Goal: Task Accomplishment & Management: Complete application form

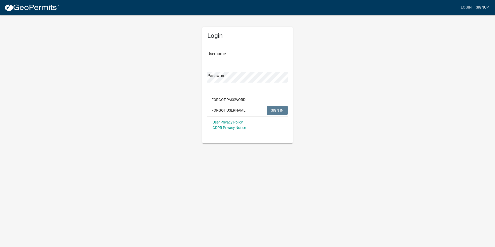
click at [482, 8] on link "Signup" at bounding box center [481, 8] width 17 height 10
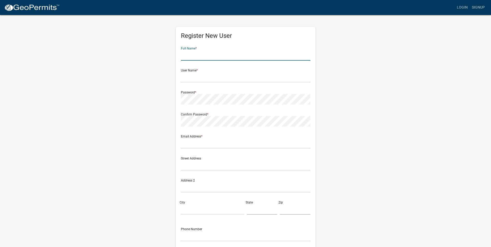
click at [189, 58] on input "text" at bounding box center [245, 55] width 129 height 11
type input "[PERSON_NAME]"
type input "[PERSON_NAME][EMAIL_ADDRESS][PERSON_NAME][DOMAIN_NAME]"
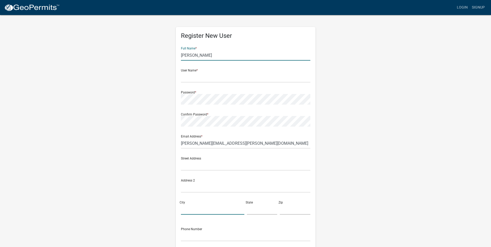
type input "Traffic Ticket"
type input "JASPER"
type input "50158"
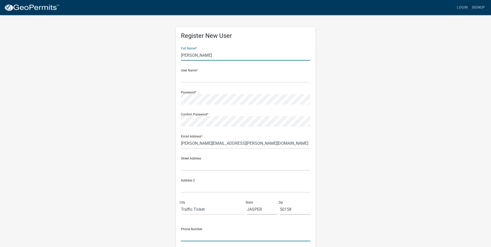
type input "6414854139"
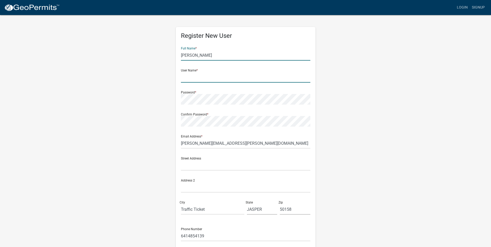
click at [186, 78] on input "text" at bounding box center [245, 77] width 129 height 11
type input "srice"
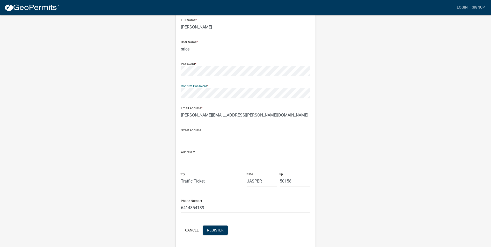
scroll to position [44, 0]
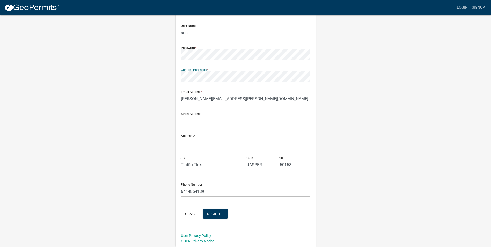
click at [209, 168] on input "Traffic Ticket" at bounding box center [212, 164] width 63 height 11
type input "T"
click at [267, 165] on input "JASPER" at bounding box center [262, 164] width 31 height 11
type input "J"
click at [293, 165] on input "50158" at bounding box center [295, 164] width 31 height 11
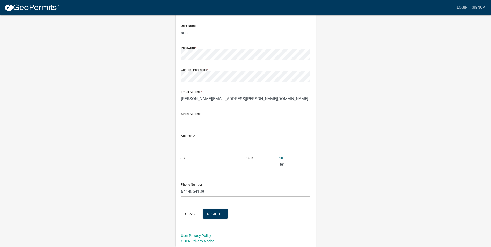
type input "5"
click at [188, 122] on input "text" at bounding box center [245, 120] width 129 height 11
type input "2401 SE Tones Dr. Suite 13"
click at [187, 165] on input "City" at bounding box center [212, 164] width 63 height 11
type input "Ankeny"
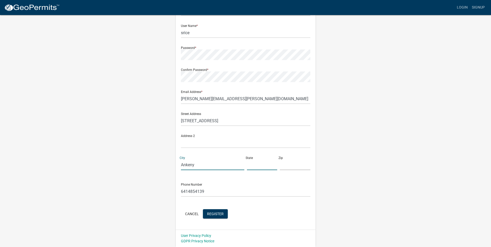
click at [257, 165] on input "text" at bounding box center [262, 164] width 31 height 11
type input "IA"
click at [286, 166] on input "text" at bounding box center [295, 164] width 31 height 11
type input "50021"
click at [217, 213] on span "Register" at bounding box center [215, 213] width 17 height 4
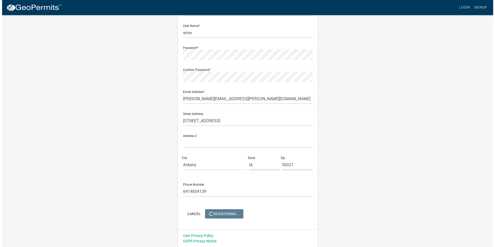
scroll to position [0, 0]
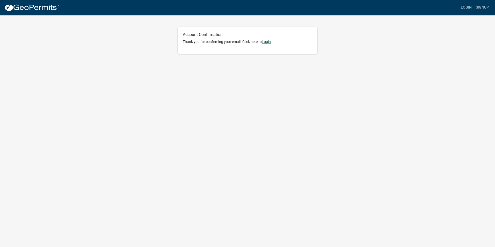
click at [267, 42] on link "Login" at bounding box center [266, 42] width 9 height 4
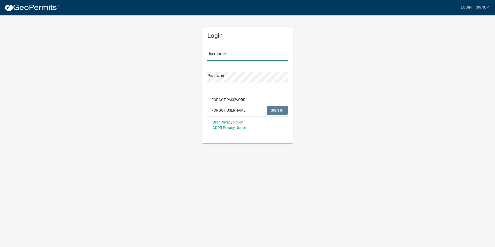
type input "srice"
click at [274, 109] on span "SIGN IN" at bounding box center [277, 110] width 13 height 4
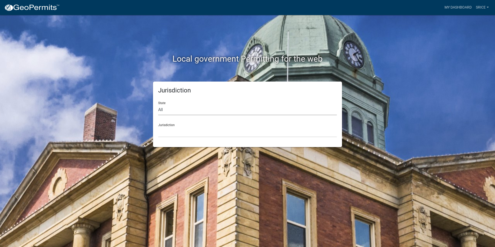
click at [165, 111] on select "All [US_STATE] [US_STATE] [US_STATE] [US_STATE] [US_STATE] [US_STATE] [US_STATE…" at bounding box center [247, 110] width 178 height 11
click at [168, 109] on select "All [US_STATE] [US_STATE] [US_STATE] [US_STATE] [US_STATE] [US_STATE] [US_STATE…" at bounding box center [247, 110] width 178 height 11
select select "[US_STATE]"
click at [158, 105] on select "All [US_STATE] [US_STATE] [US_STATE] [US_STATE] [US_STATE] [US_STATE] [US_STATE…" at bounding box center [247, 110] width 178 height 11
click at [169, 136] on select "[GEOGRAPHIC_DATA], [US_STATE] [GEOGRAPHIC_DATA], [US_STATE] [GEOGRAPHIC_DATA], …" at bounding box center [247, 131] width 178 height 11
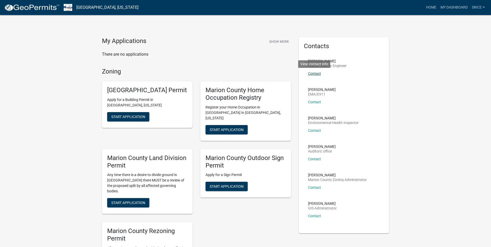
click at [316, 74] on link "Contact" at bounding box center [314, 73] width 13 height 4
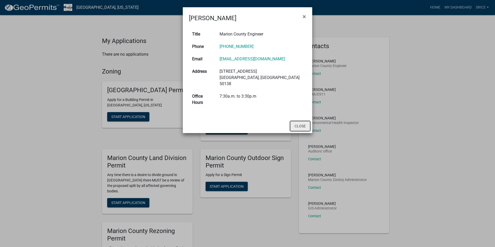
click at [298, 121] on button "Close" at bounding box center [300, 126] width 20 height 10
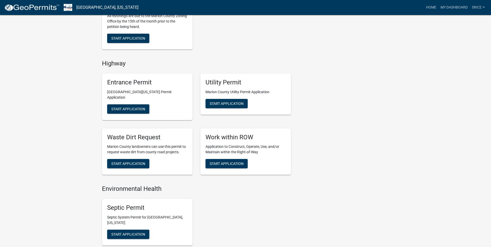
scroll to position [233, 0]
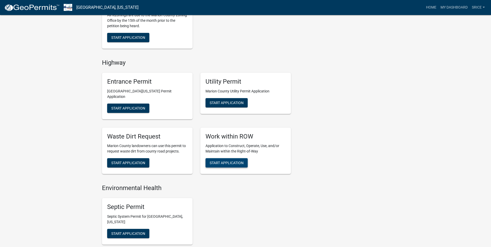
click at [226, 161] on span "Start Application" at bounding box center [227, 163] width 34 height 4
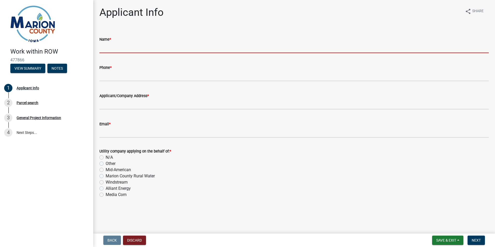
click at [113, 47] on input "Name *" at bounding box center [293, 47] width 389 height 11
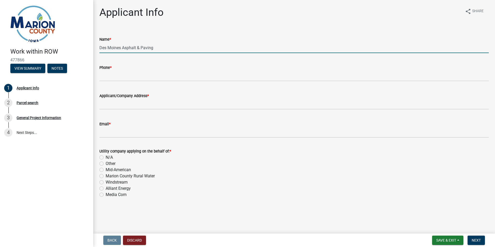
type input "Des Moines Asphalt & Paving"
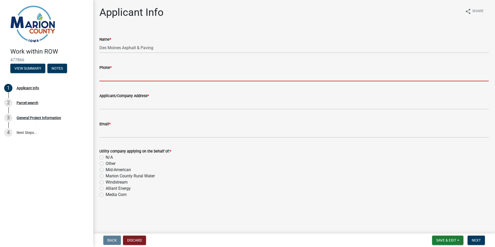
click at [110, 75] on input "Phone *" at bounding box center [293, 76] width 389 height 11
type input "6414854139"
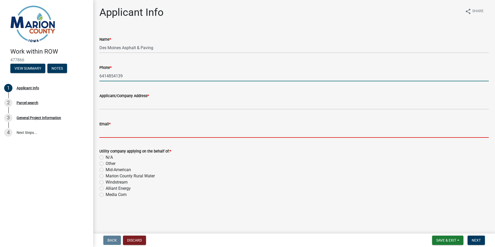
type input "[PERSON_NAME][EMAIL_ADDRESS][PERSON_NAME][DOMAIN_NAME]"
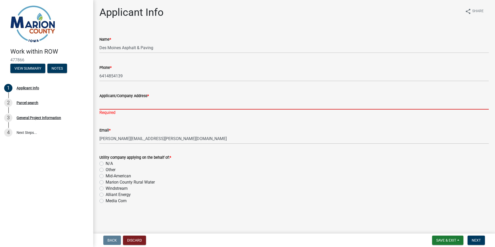
click at [105, 103] on input "Applicant/Company Address *" at bounding box center [293, 104] width 389 height 11
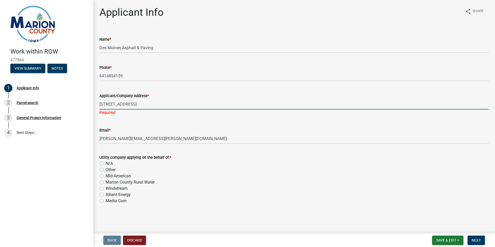
type input "[STREET_ADDRESS]"
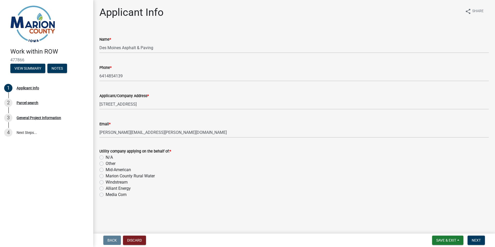
click at [101, 163] on div "Utility company applying on the behalf of: * N/A Other Mid-American Marion Coun…" at bounding box center [293, 173] width 389 height 50
click at [106, 158] on label "N/A" at bounding box center [109, 157] width 7 height 6
click at [106, 158] on input "N/A" at bounding box center [107, 155] width 3 height 3
radio input "true"
click at [478, 239] on span "Next" at bounding box center [475, 240] width 9 height 4
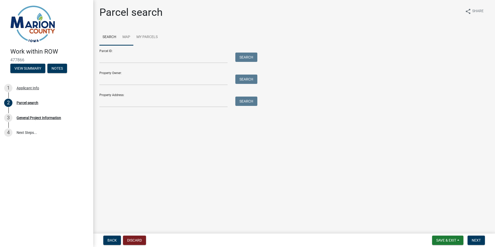
click at [126, 36] on link "Map" at bounding box center [126, 37] width 14 height 17
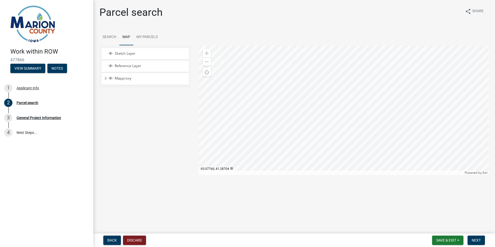
click at [348, 123] on div at bounding box center [344, 109] width 290 height 129
click at [341, 137] on div at bounding box center [344, 109] width 290 height 129
click at [394, 69] on div at bounding box center [344, 109] width 290 height 129
click at [295, 65] on div at bounding box center [344, 109] width 290 height 129
click at [330, 134] on div at bounding box center [344, 109] width 290 height 129
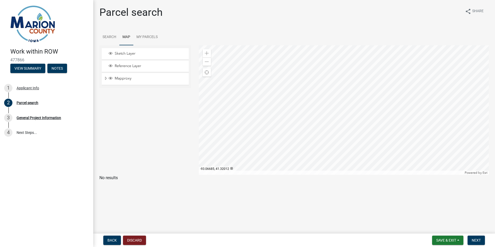
click at [352, 92] on div at bounding box center [344, 109] width 290 height 129
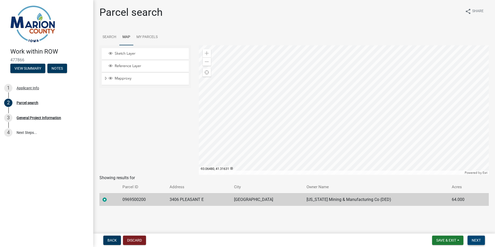
click at [474, 240] on span "Next" at bounding box center [475, 240] width 9 height 4
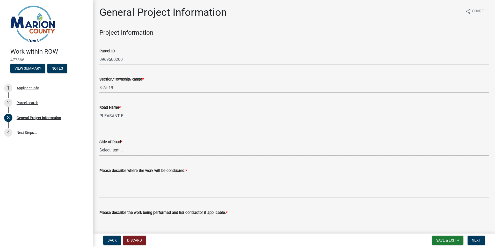
click at [119, 151] on select "Select Item... [GEOGRAPHIC_DATA]" at bounding box center [293, 150] width 389 height 11
click at [99, 145] on select "Select Item... [GEOGRAPHIC_DATA]" at bounding box center [293, 150] width 389 height 11
select select "9f1c44c3-1cab-48b2-944c-463e6854707b"
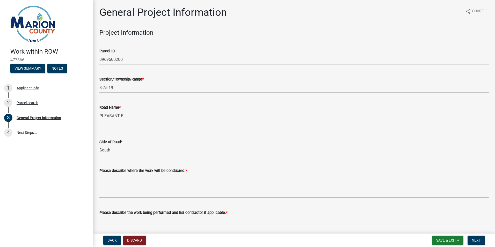
click at [107, 191] on textarea "Please describe where the work will be conducted. *" at bounding box center [293, 186] width 389 height 24
click at [109, 188] on textarea "Please describe where the work will be conducted. *" at bounding box center [293, 186] width 389 height 24
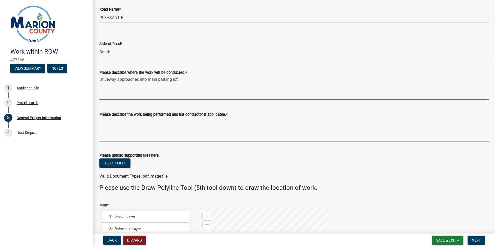
scroll to position [103, 0]
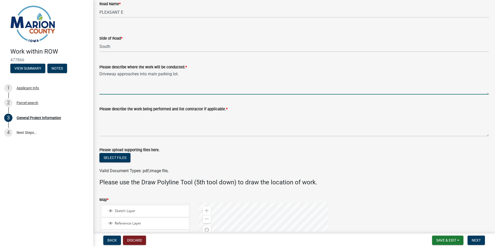
type textarea "Driveway approaches into main parking lot."
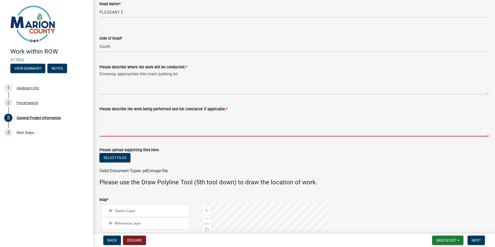
click at [108, 128] on textarea "Please describe the work being performed and list contractor if applicable. *" at bounding box center [293, 124] width 389 height 24
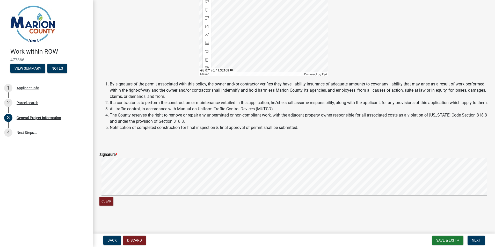
scroll to position [365, 0]
type textarea "Removal and replacement of existing driveway approaches."
click at [479, 239] on span "Next" at bounding box center [475, 240] width 9 height 4
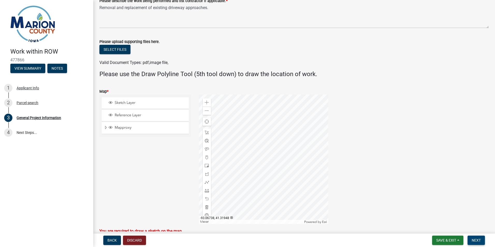
scroll to position [236, 0]
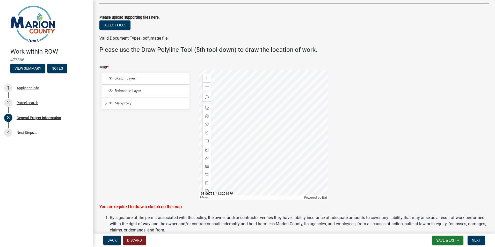
click at [242, 109] on div at bounding box center [263, 134] width 129 height 129
click at [206, 142] on span at bounding box center [207, 141] width 4 height 4
click at [230, 100] on div at bounding box center [263, 134] width 129 height 129
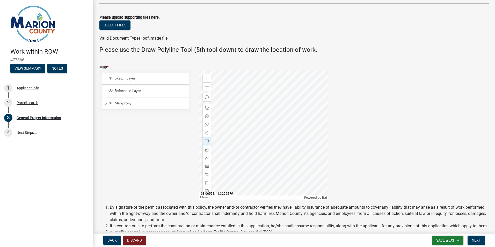
click at [263, 102] on div at bounding box center [263, 134] width 129 height 129
click at [474, 239] on span "Next" at bounding box center [475, 240] width 9 height 4
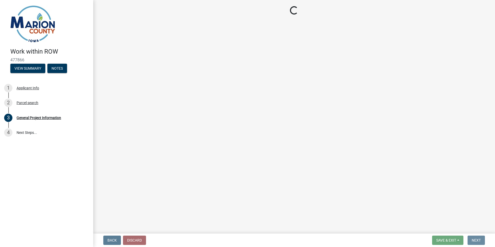
scroll to position [0, 0]
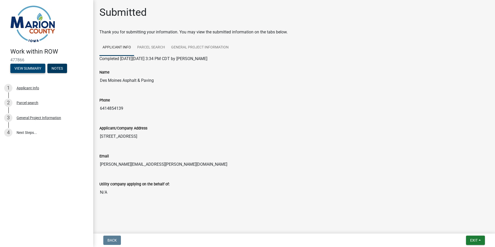
click at [25, 67] on button "View Summary" at bounding box center [27, 68] width 35 height 9
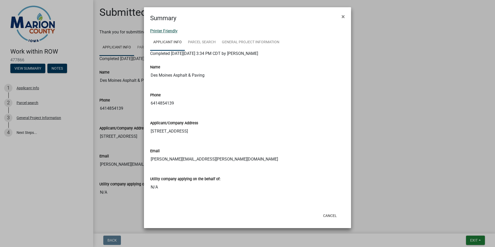
click at [163, 31] on link "Printer Friendly" at bounding box center [163, 30] width 27 height 5
